Goal: Find contact information: Find contact information

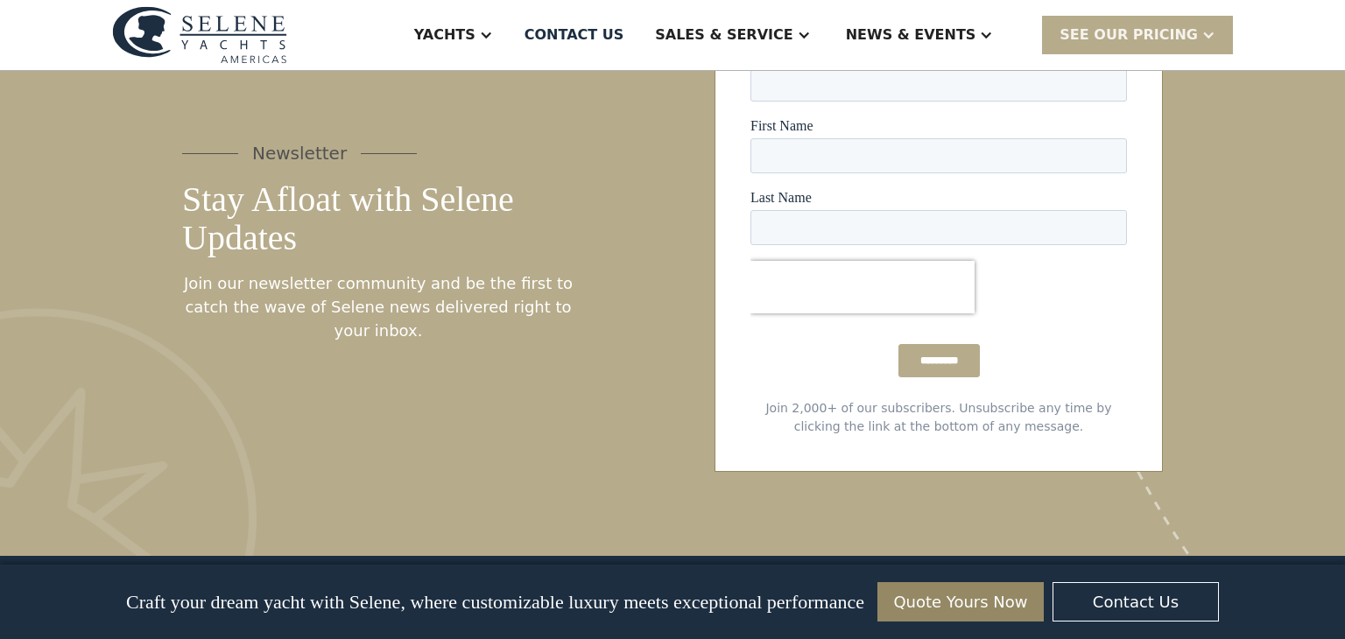
scroll to position [9578, 0]
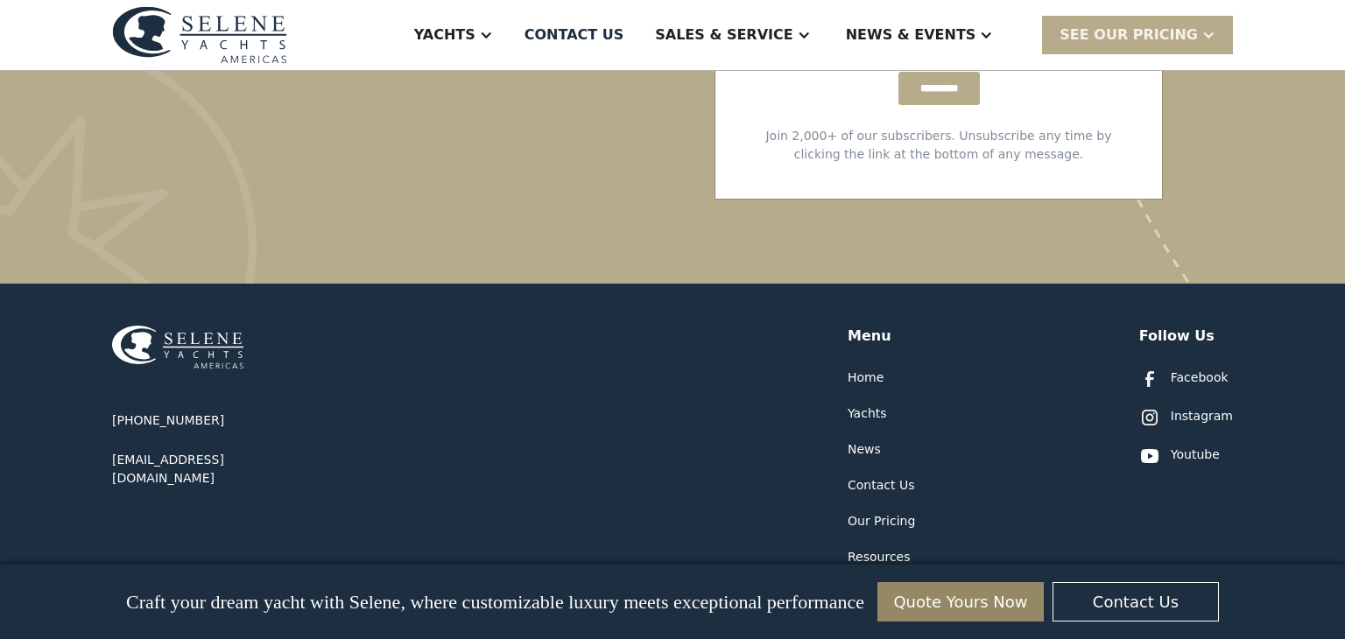
click at [216, 412] on div "[PHONE_NUMBER] [EMAIL_ADDRESS][DOMAIN_NAME]" at bounding box center [217, 450] width 210 height 76
copy div "[PHONE_NUMBER]"
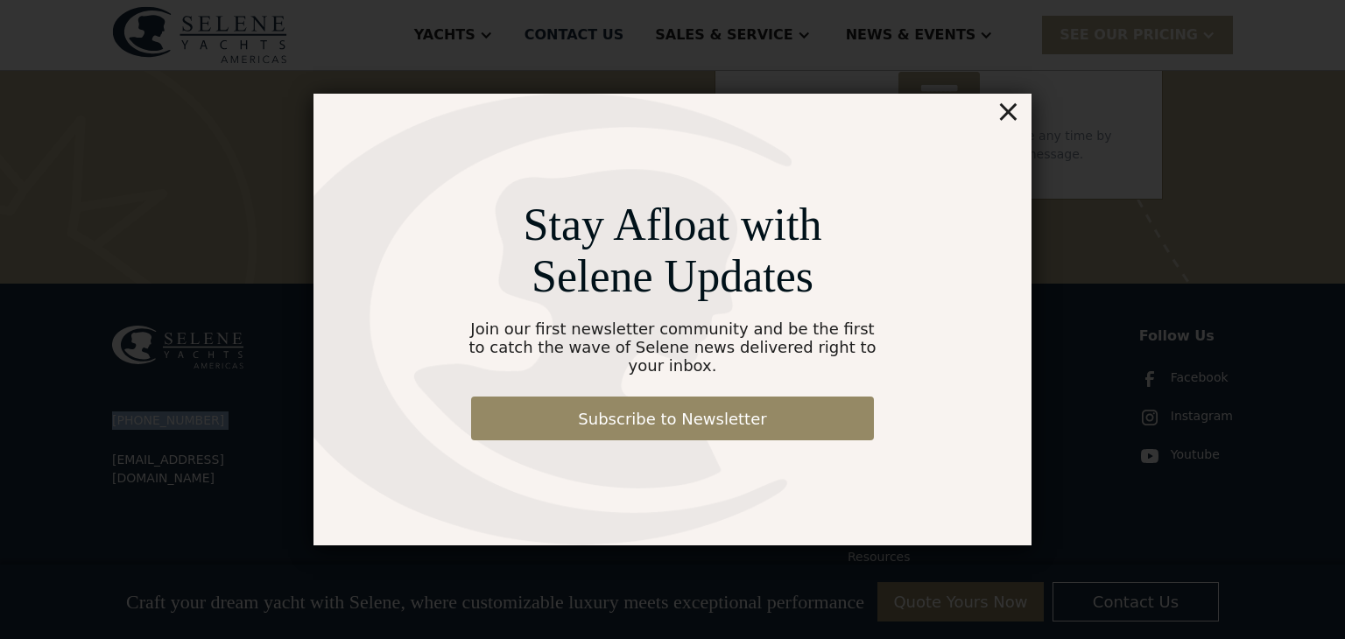
click at [1021, 116] on div "Stay Afloat with Selene Updates Join our first newsletter community and be the …" at bounding box center [673, 320] width 718 height 452
click at [1005, 123] on div "×" at bounding box center [1008, 111] width 25 height 35
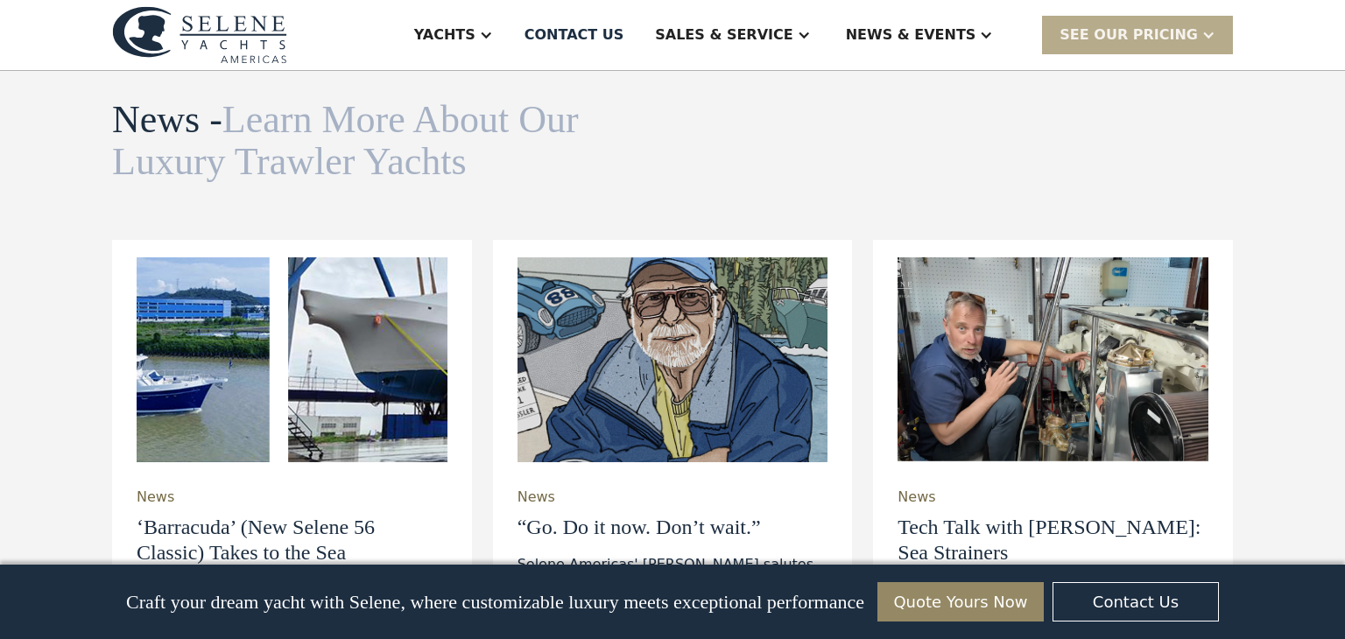
scroll to position [5627, 0]
